Goal: Information Seeking & Learning: Check status

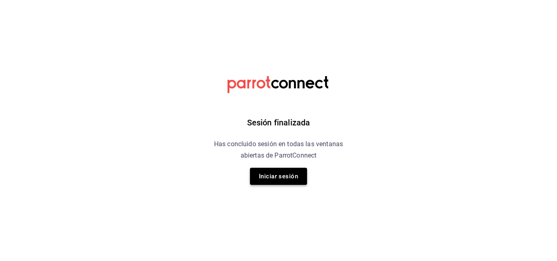
click at [275, 172] on button "Iniciar sesión" at bounding box center [278, 176] width 57 height 17
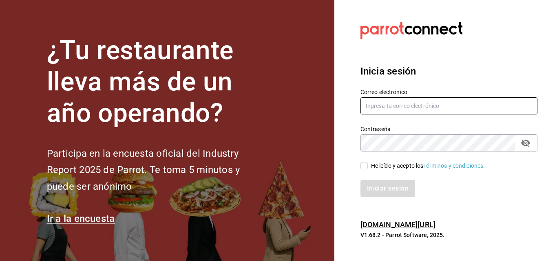
click at [424, 106] on input "text" at bounding box center [448, 105] width 177 height 17
type input "J"
type input "jesus.delacruz@costeno.com"
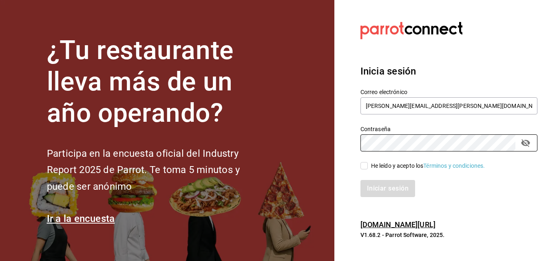
click at [363, 163] on input "He leído y acepto los Términos y condiciones." at bounding box center [363, 165] width 7 height 7
checkbox input "true"
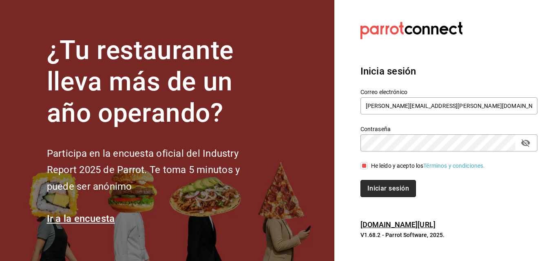
click at [385, 192] on button "Iniciar sesión" at bounding box center [387, 188] width 55 height 17
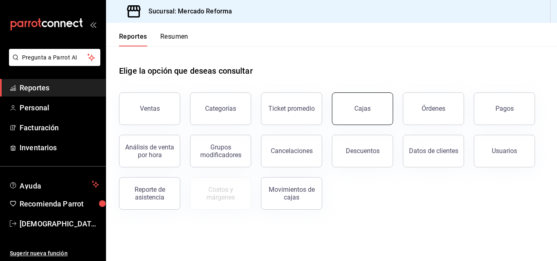
click at [358, 113] on button "Cajas" at bounding box center [362, 109] width 61 height 33
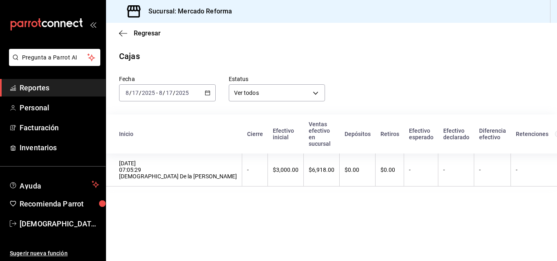
click at [60, 86] on span "Reportes" at bounding box center [59, 87] width 79 height 11
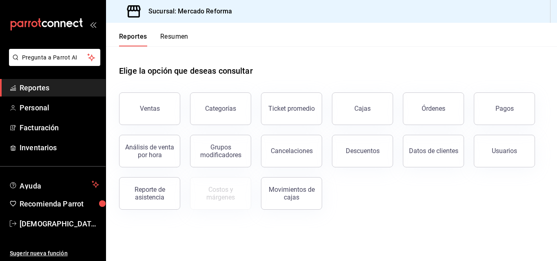
drag, startPoint x: 149, startPoint y: 105, endPoint x: 234, endPoint y: 145, distance: 93.9
click at [149, 104] on button "Ventas" at bounding box center [149, 109] width 61 height 33
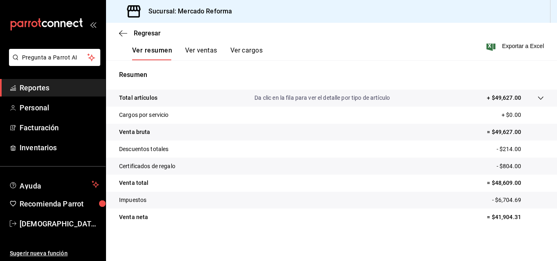
scroll to position [129, 0]
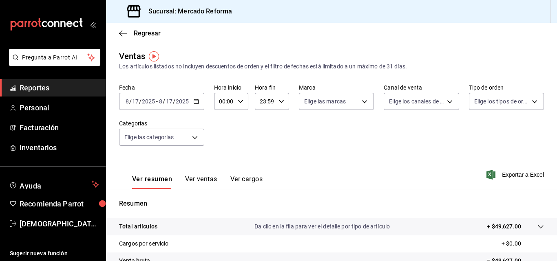
click at [243, 99] on div "00:00 Hora inicio" at bounding box center [231, 101] width 34 height 17
click at [224, 159] on span "06" at bounding box center [222, 158] width 4 height 7
type input "06:00"
click at [457, 187] on div at bounding box center [278, 130] width 557 height 261
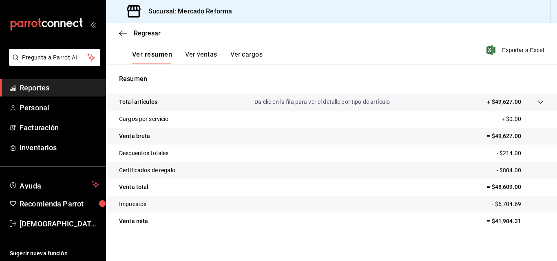
scroll to position [129, 0]
